Goal: Find specific page/section: Find specific page/section

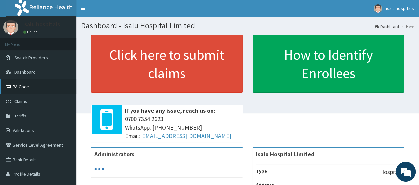
click at [13, 83] on link "PA Code" at bounding box center [38, 87] width 76 height 15
click at [34, 91] on link "PA Code" at bounding box center [38, 87] width 76 height 15
